Goal: Task Accomplishment & Management: Complete application form

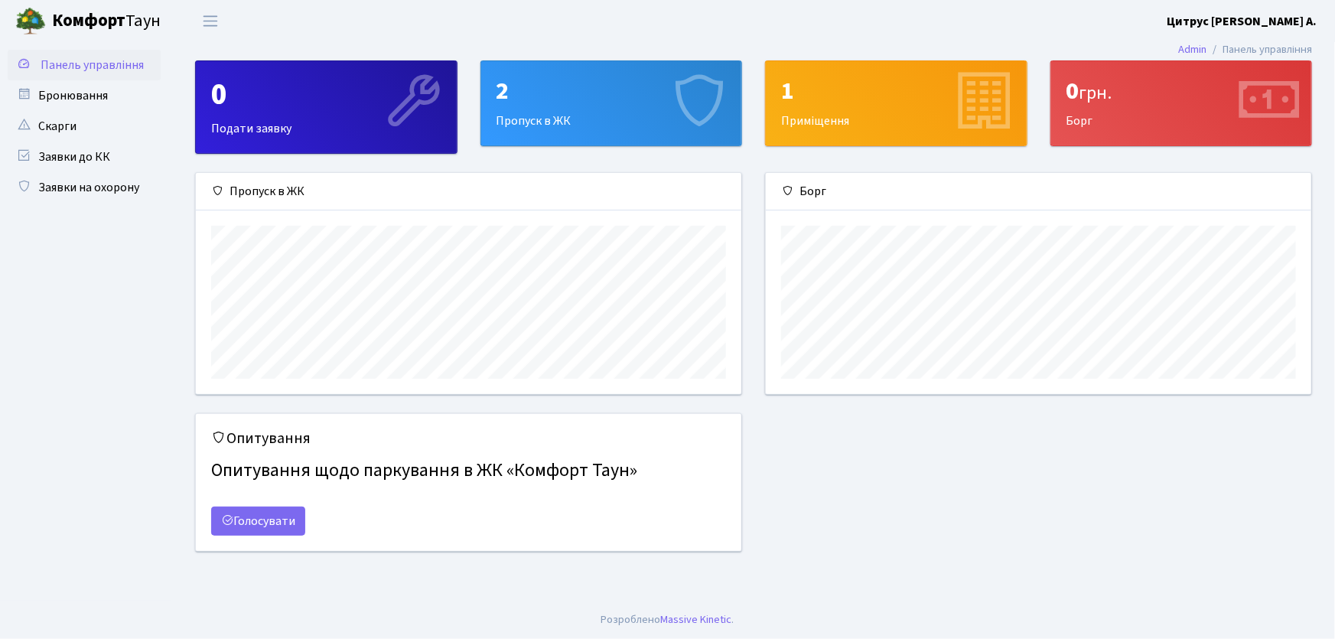
scroll to position [221, 546]
click at [101, 204] on ul "Панель управління" at bounding box center [84, 321] width 153 height 543
click at [109, 191] on link "Заявки на охорону" at bounding box center [84, 187] width 153 height 31
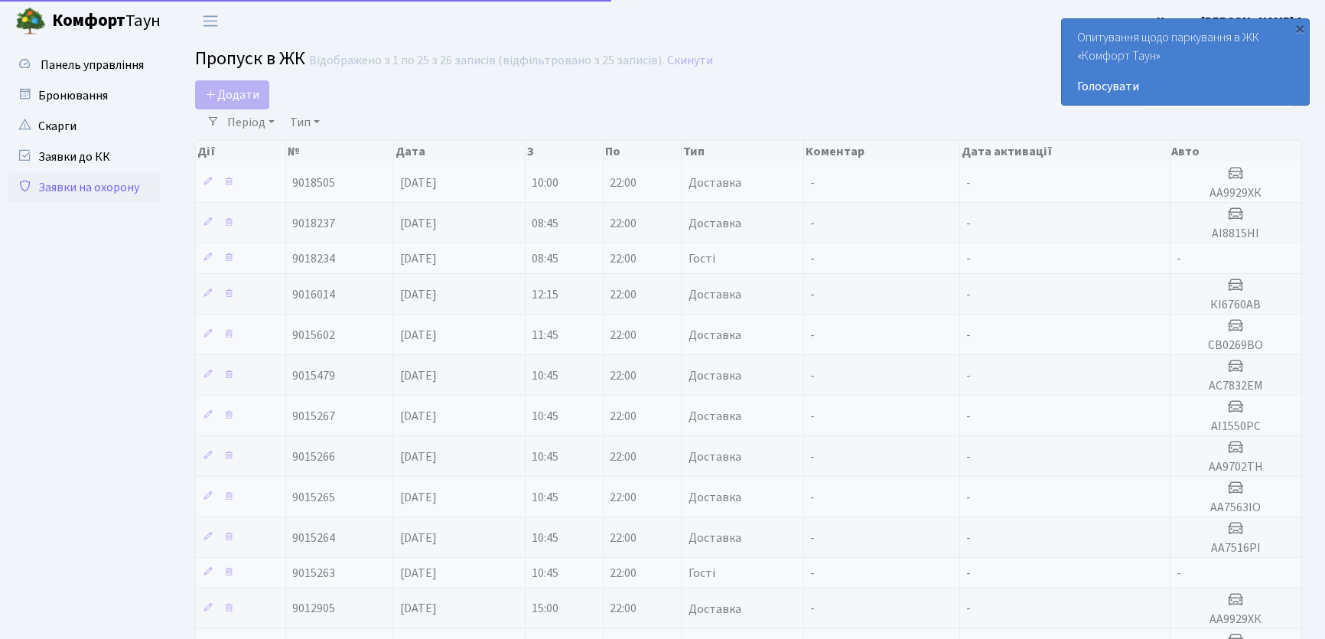
select select "25"
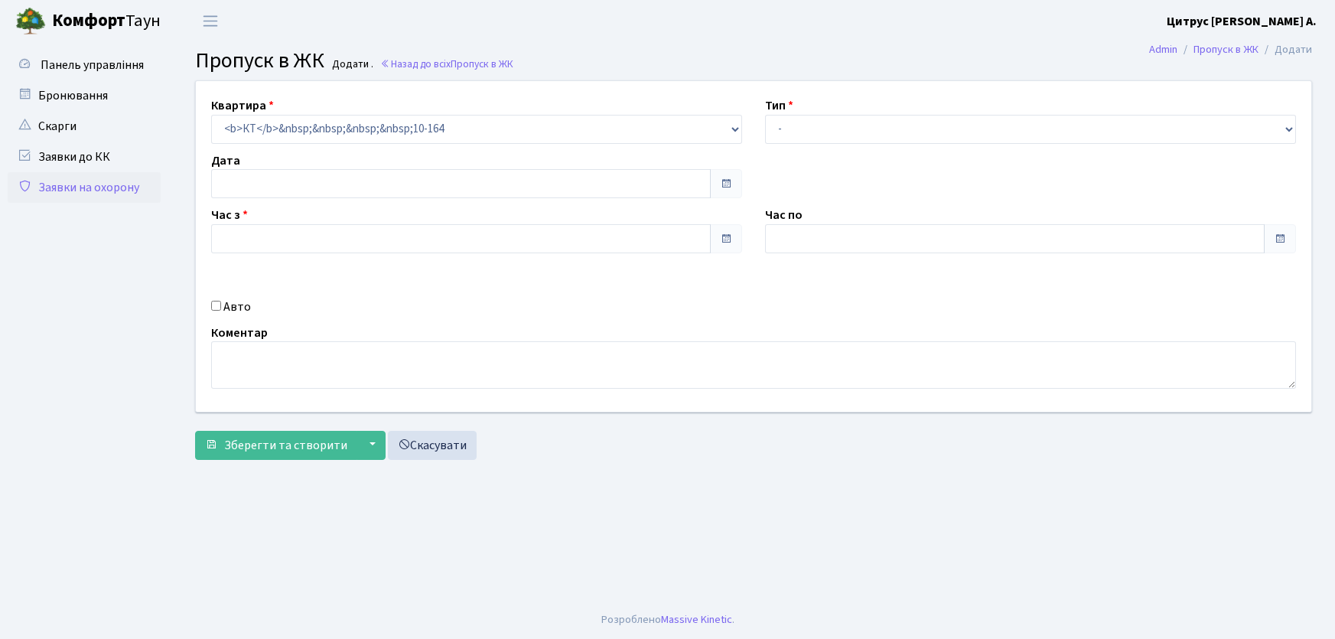
type input "[DATE]"
type input "10:45"
type input "11:45"
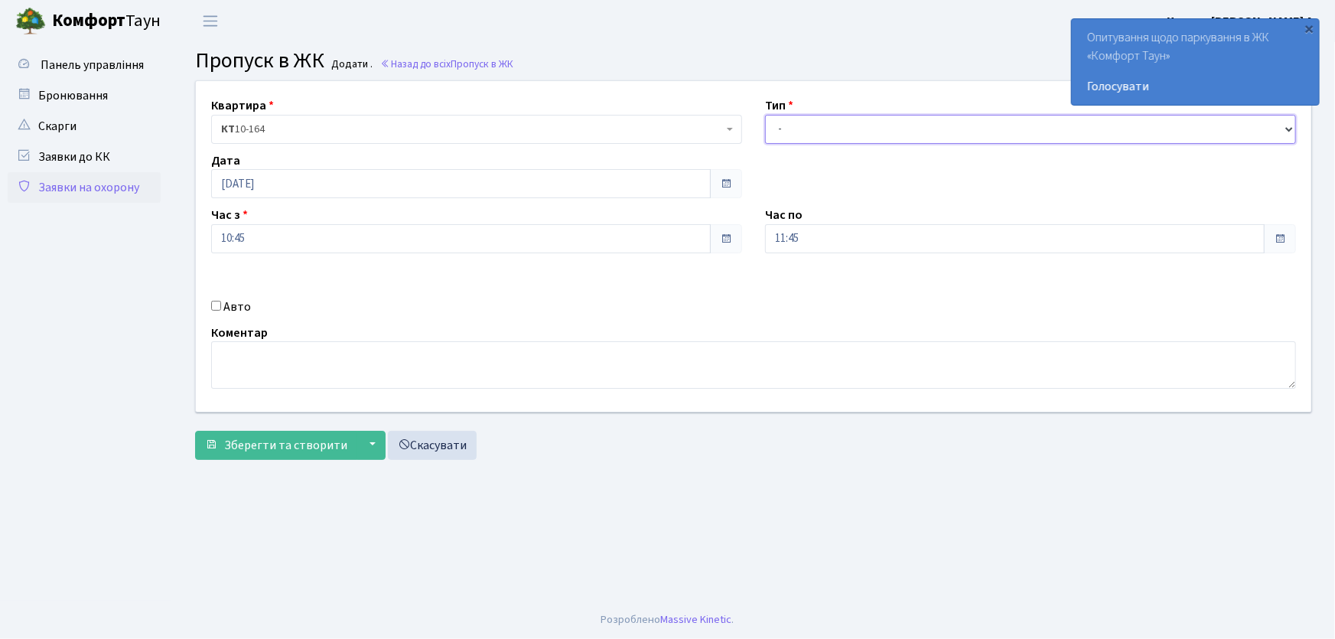
click at [936, 134] on select "- Доставка Таксі Гості Сервіс" at bounding box center [1030, 129] width 531 height 29
select select "1"
click at [765, 115] on select "- Доставка Таксі Гості Сервіс" at bounding box center [1030, 129] width 531 height 29
drag, startPoint x: 815, startPoint y: 230, endPoint x: 764, endPoint y: 236, distance: 51.6
click at [764, 236] on div "Час по 11:45 11 : 45 00 01 02 03 04 05 06 07 08 09 10 11 12 13 14 15 16 17 18 1…" at bounding box center [1031, 229] width 554 height 47
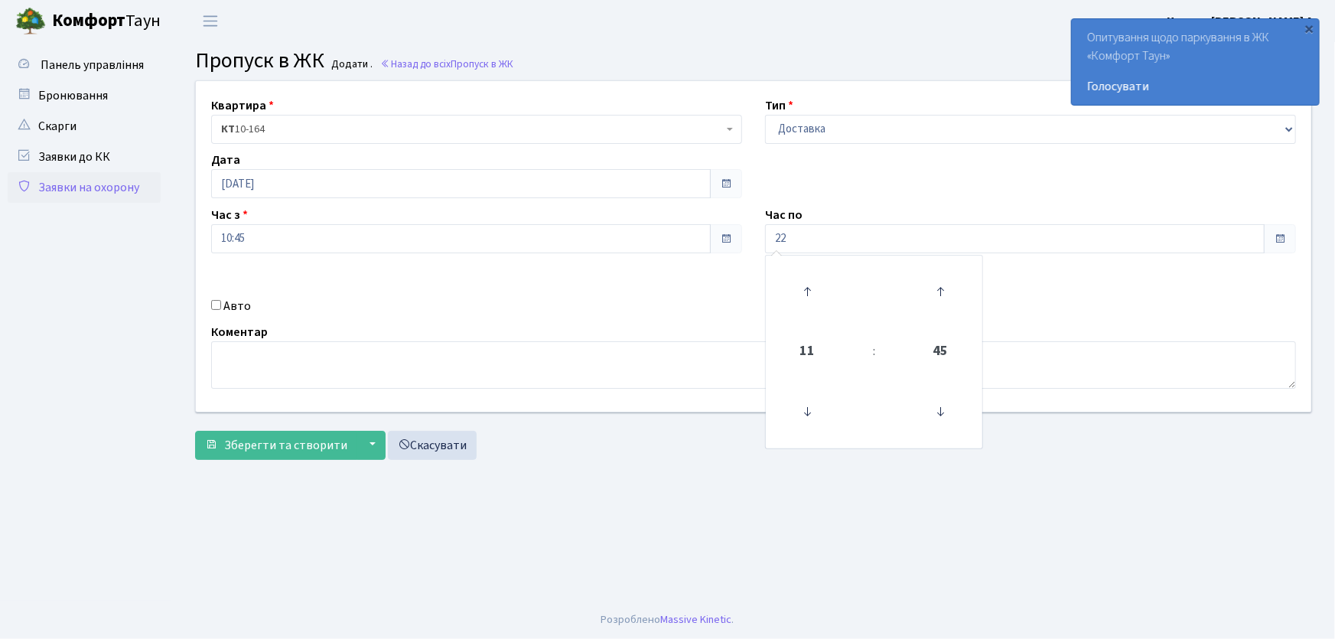
type input "22:00"
click at [216, 306] on input "Авто" at bounding box center [216, 305] width 10 height 10
checkbox input "true"
type input "АА9702ТН"
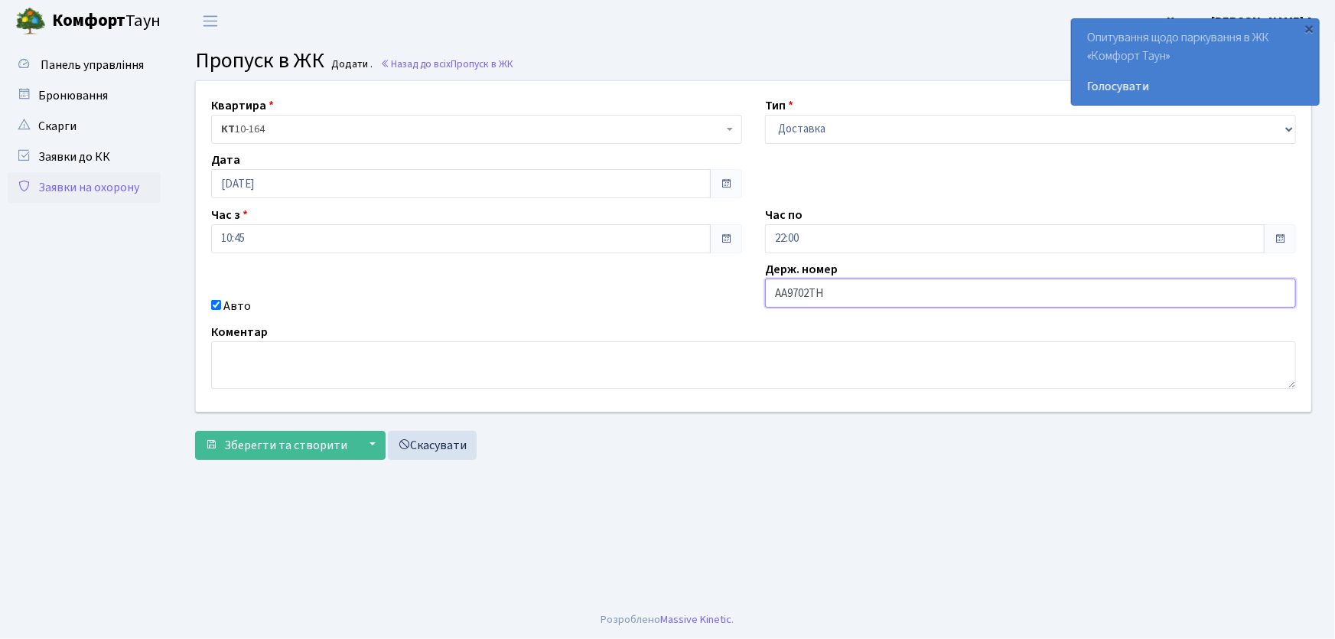
click at [195, 431] on button "Зберегти та створити" at bounding box center [276, 445] width 162 height 29
